Goal: Task Accomplishment & Management: Use online tool/utility

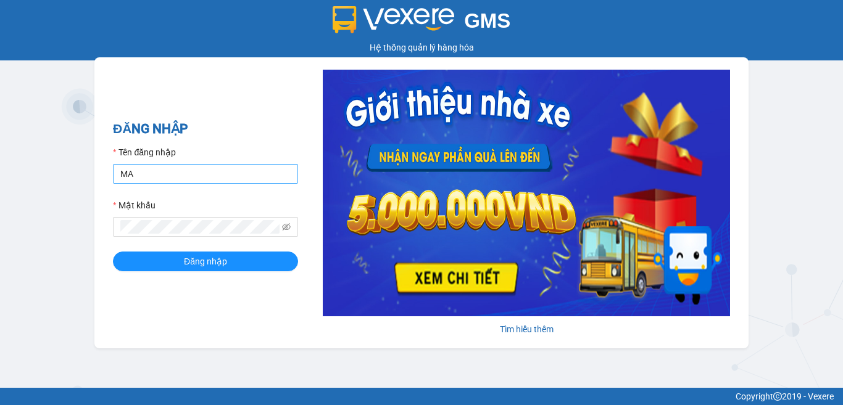
type input "man.minhquoc"
click at [113, 252] on button "Đăng nhập" at bounding box center [205, 262] width 185 height 20
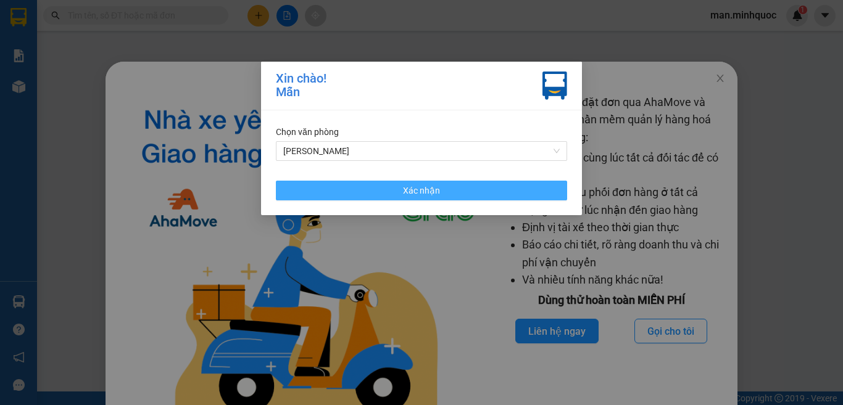
click at [395, 184] on button "Xác nhận" at bounding box center [421, 191] width 291 height 20
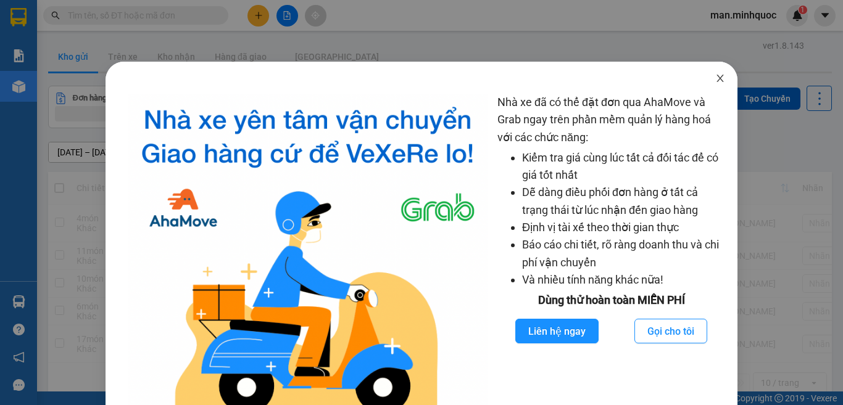
click at [711, 72] on span "Close" at bounding box center [720, 79] width 35 height 35
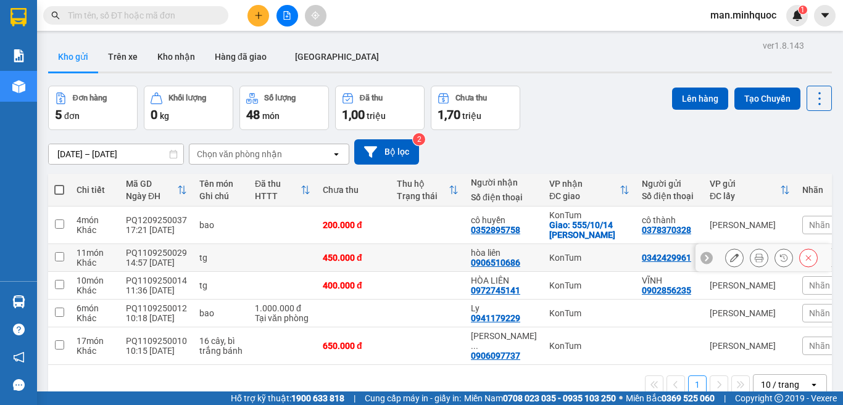
click at [249, 263] on td at bounding box center [283, 258] width 68 height 28
checkbox input "true"
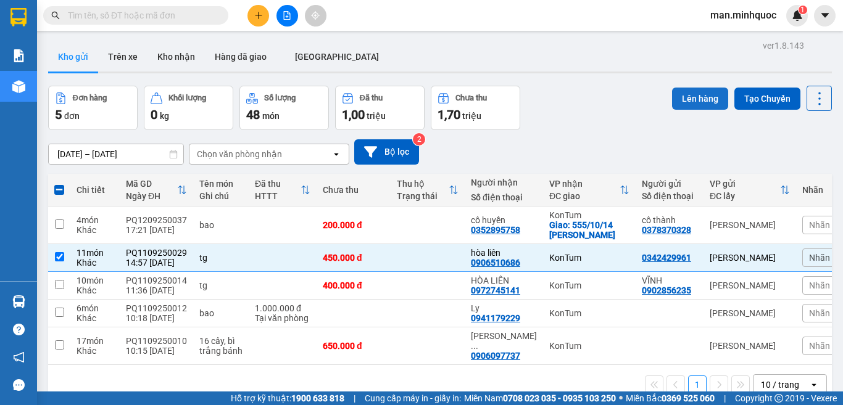
click at [672, 102] on button "Lên hàng" at bounding box center [700, 99] width 56 height 22
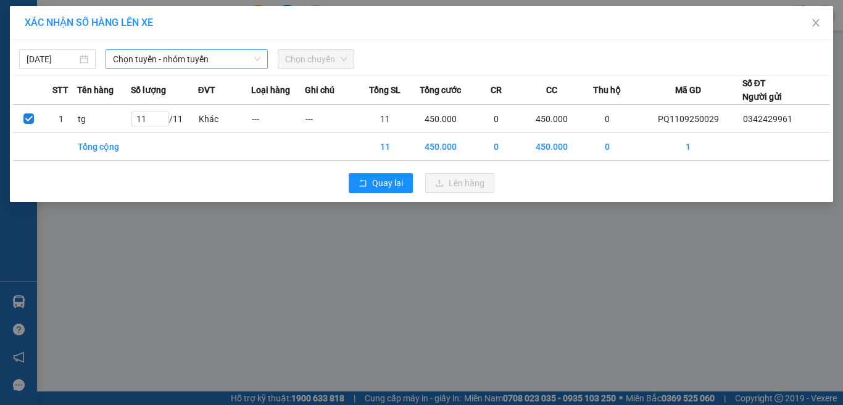
click at [151, 66] on span "Chọn tuyến - nhóm tuyến" at bounding box center [186, 59] width 147 height 19
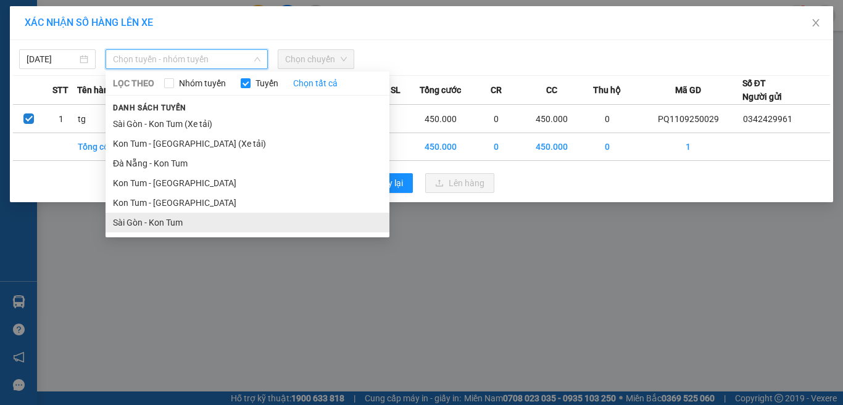
click at [141, 226] on li "Sài Gòn - Kon Tum" at bounding box center [247, 223] width 284 height 20
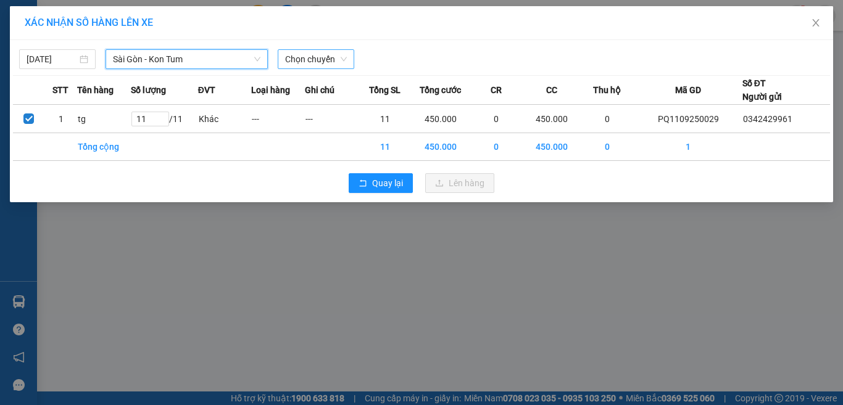
click at [319, 65] on span "Chọn chuyến" at bounding box center [316, 59] width 62 height 19
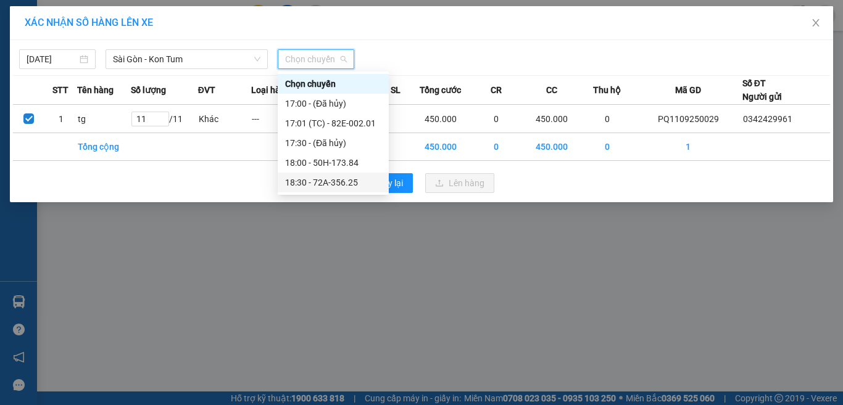
click at [311, 185] on div "18:30 - 72A-356.25" at bounding box center [333, 183] width 96 height 14
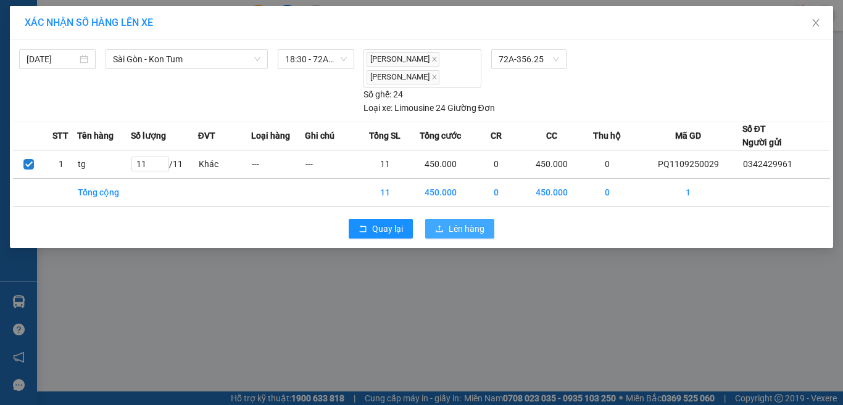
click at [438, 228] on icon "upload" at bounding box center [439, 229] width 9 height 9
